Goal: Obtain resource: Download file/media

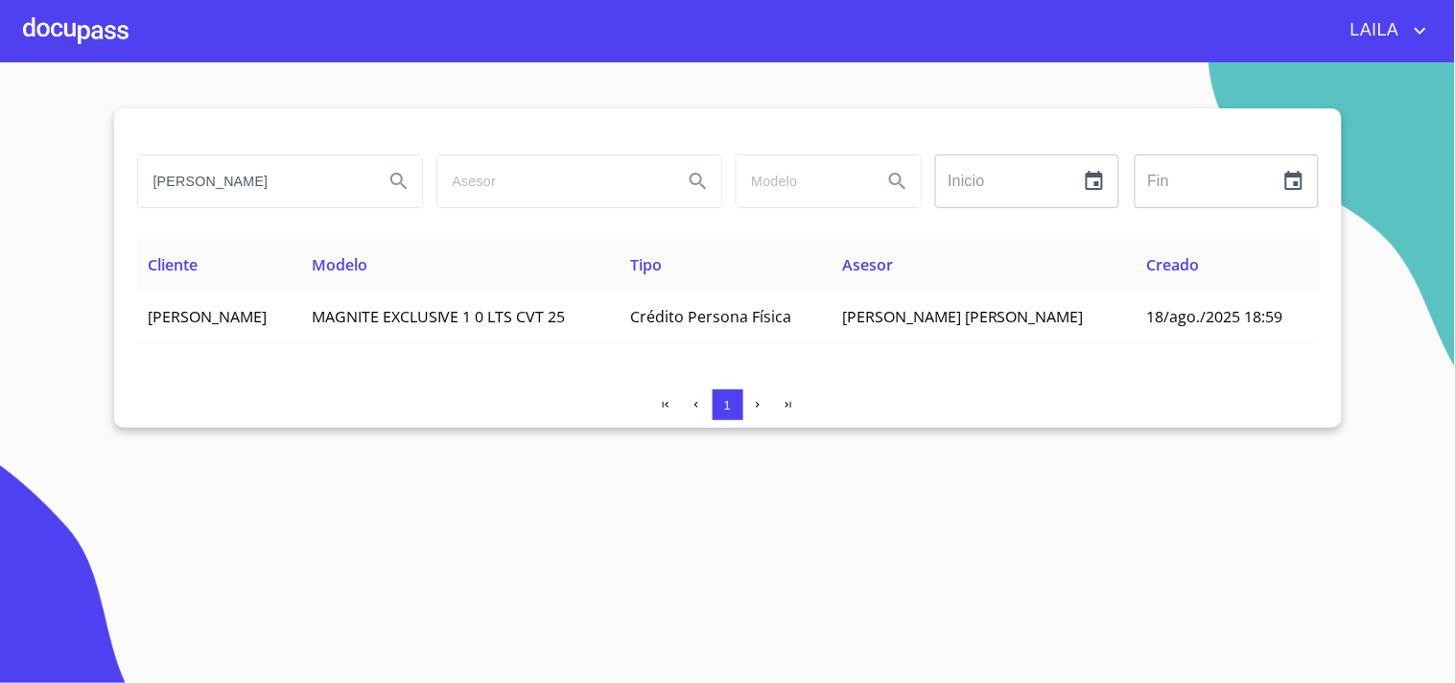
click at [253, 196] on input "[PERSON_NAME]" at bounding box center [253, 181] width 230 height 52
type input "[PERSON_NAME]"
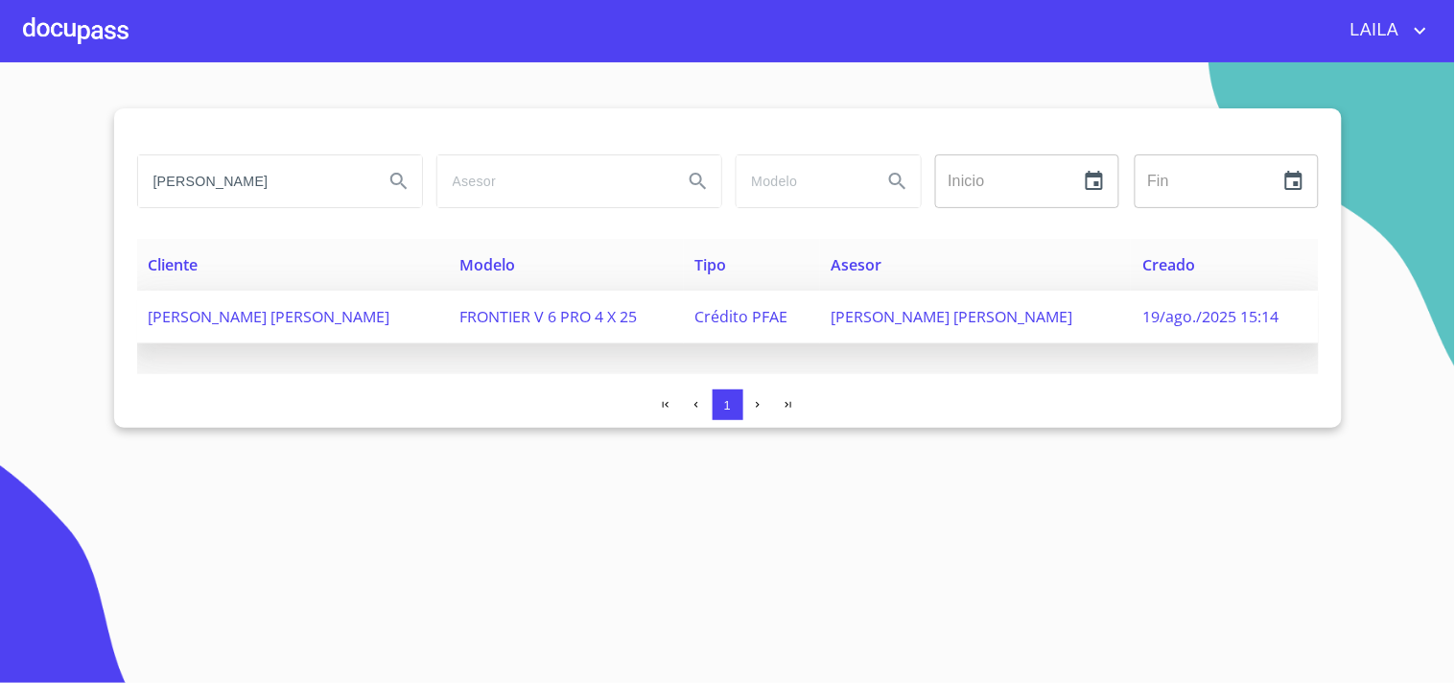
click at [303, 317] on span "[PERSON_NAME] [PERSON_NAME]" at bounding box center [270, 316] width 242 height 21
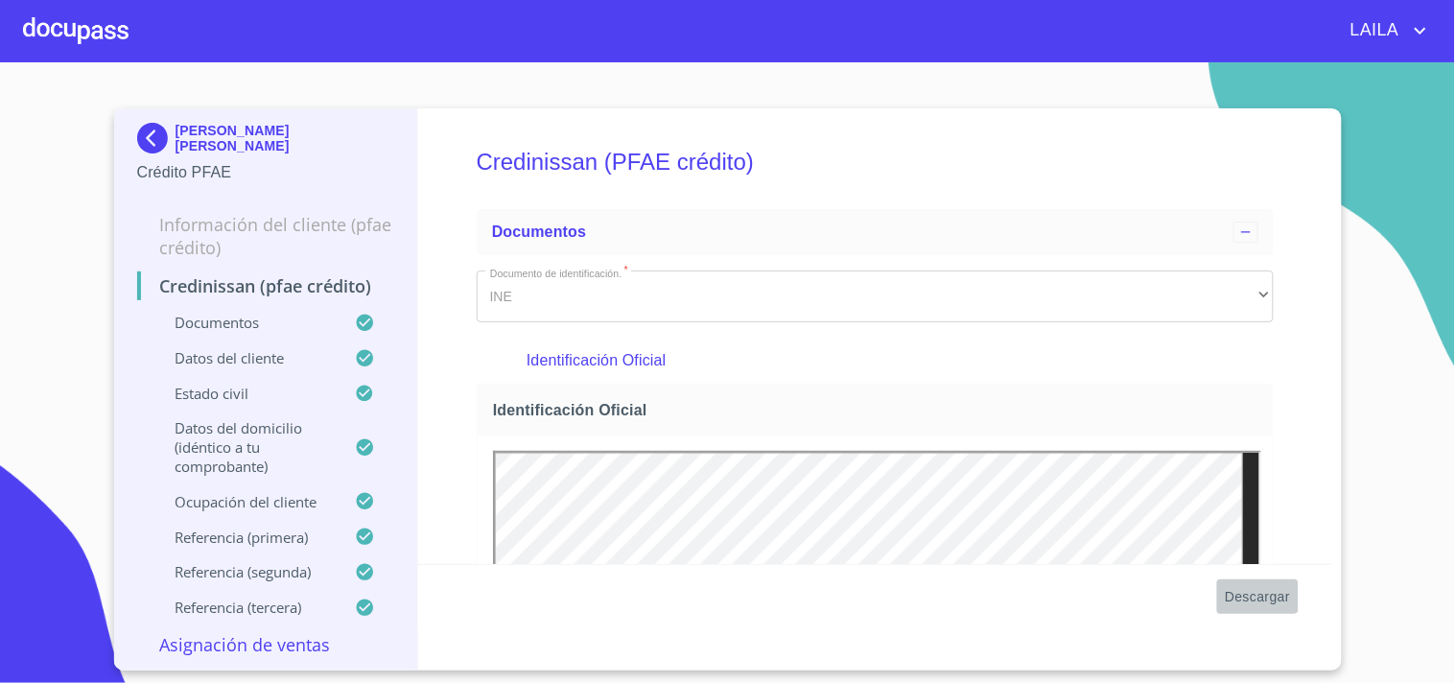
click at [1252, 591] on span "Descargar" at bounding box center [1257, 597] width 65 height 24
click at [147, 130] on img at bounding box center [156, 138] width 38 height 31
